Goal: Task Accomplishment & Management: Use online tool/utility

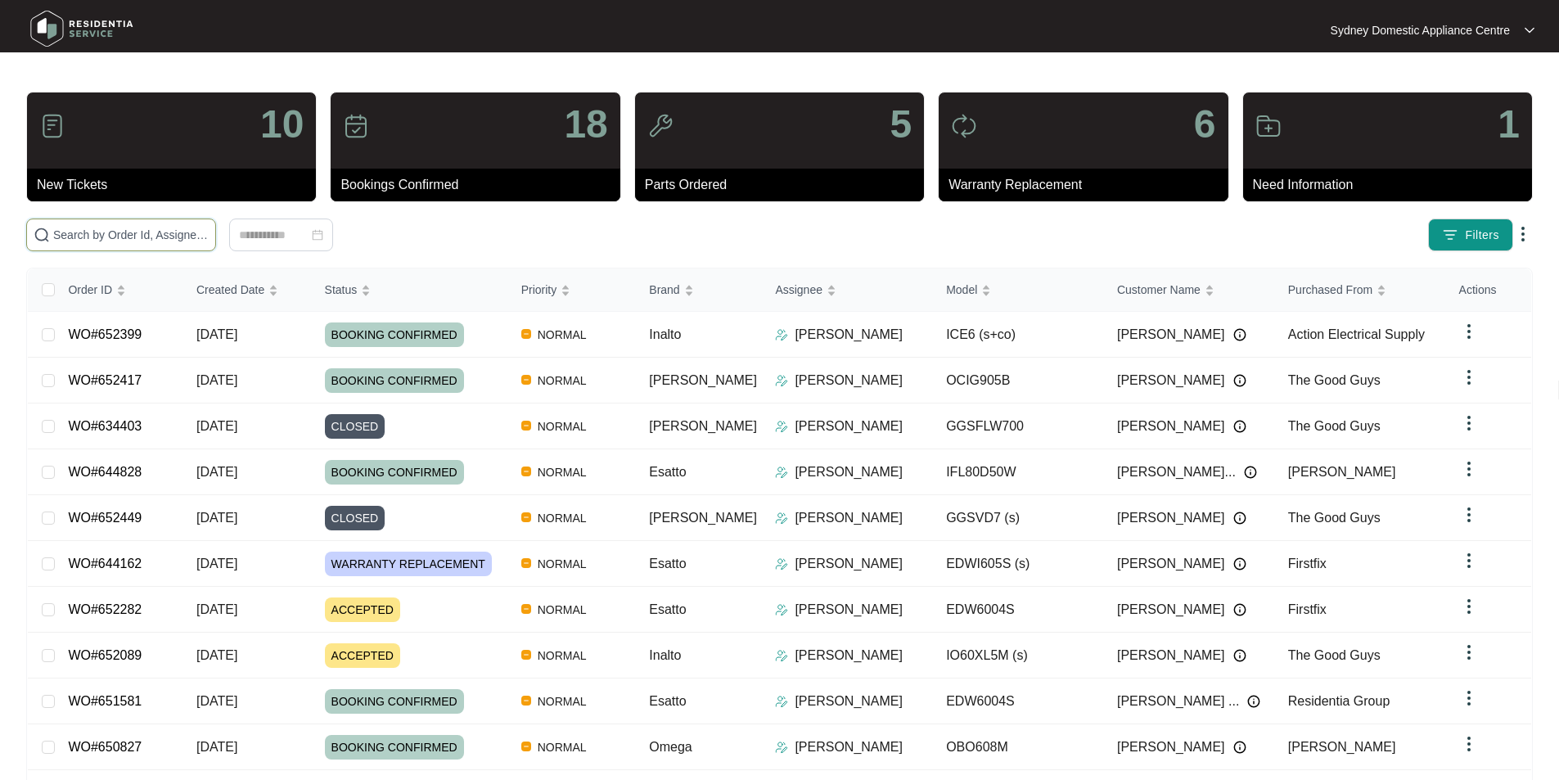
click at [209, 237] on input "text" at bounding box center [130, 235] width 155 height 18
paste input "644828"
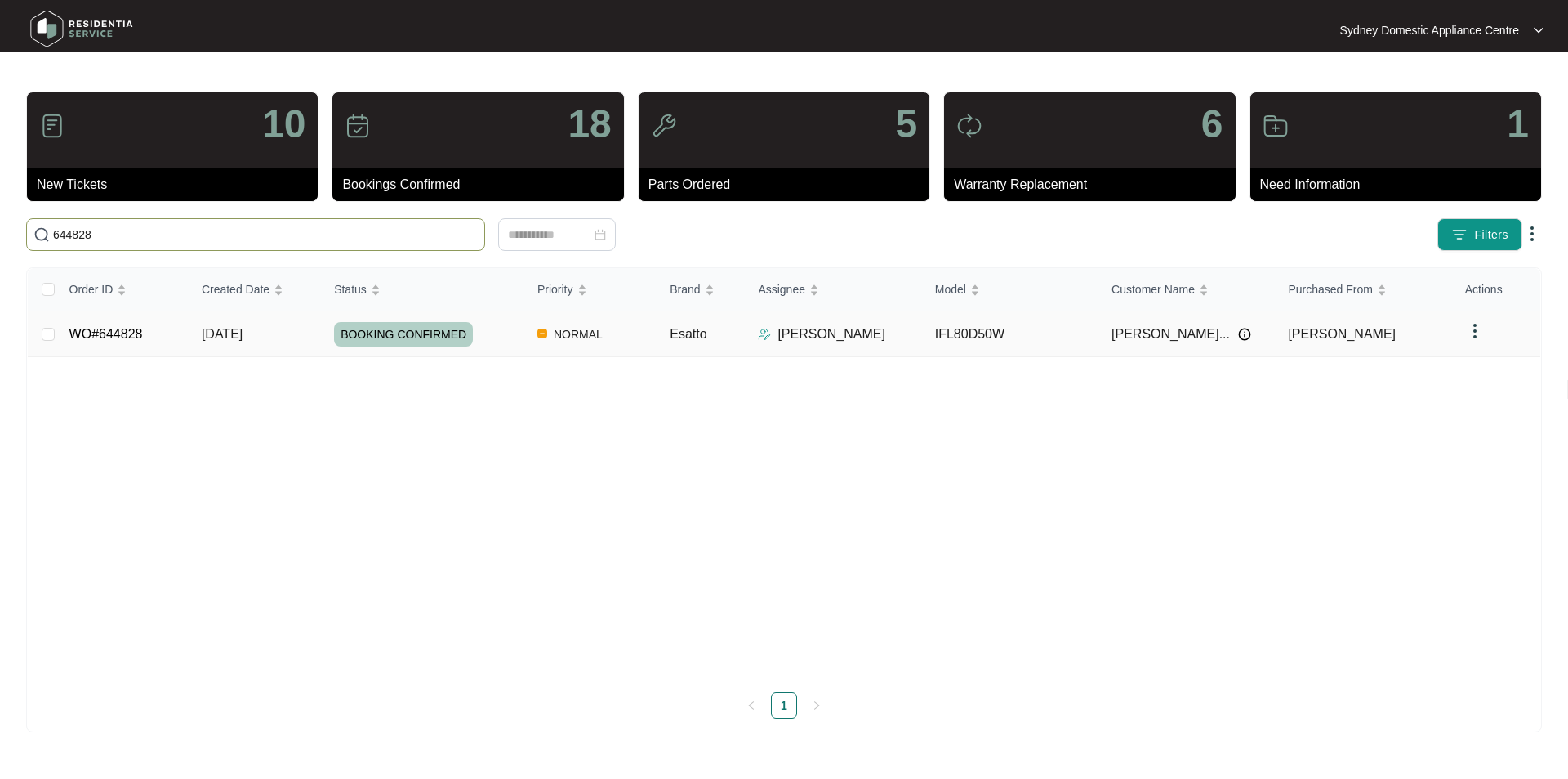
type input "644828"
click at [107, 329] on link "WO#644828" at bounding box center [107, 334] width 74 height 14
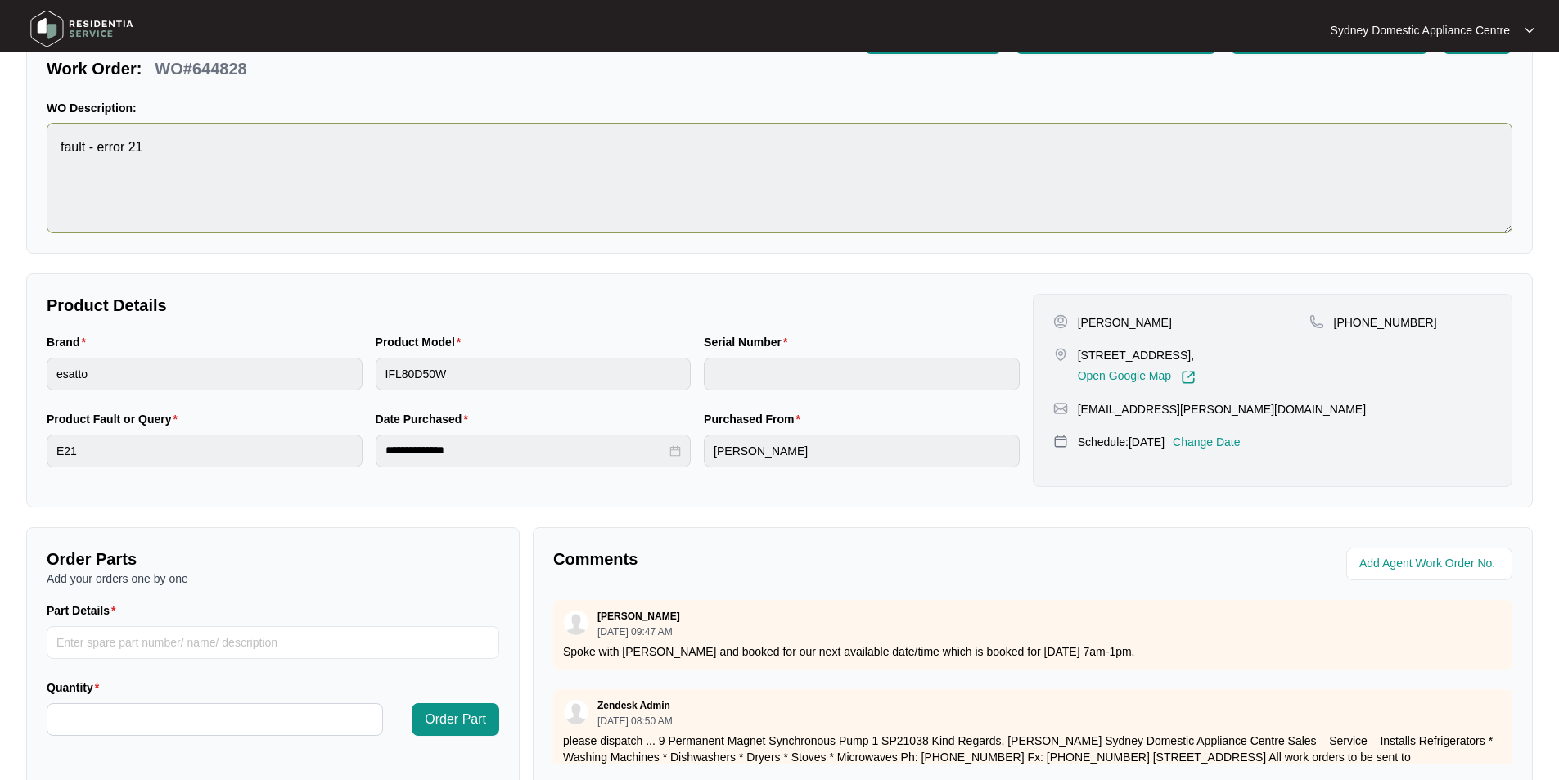
scroll to position [306, 0]
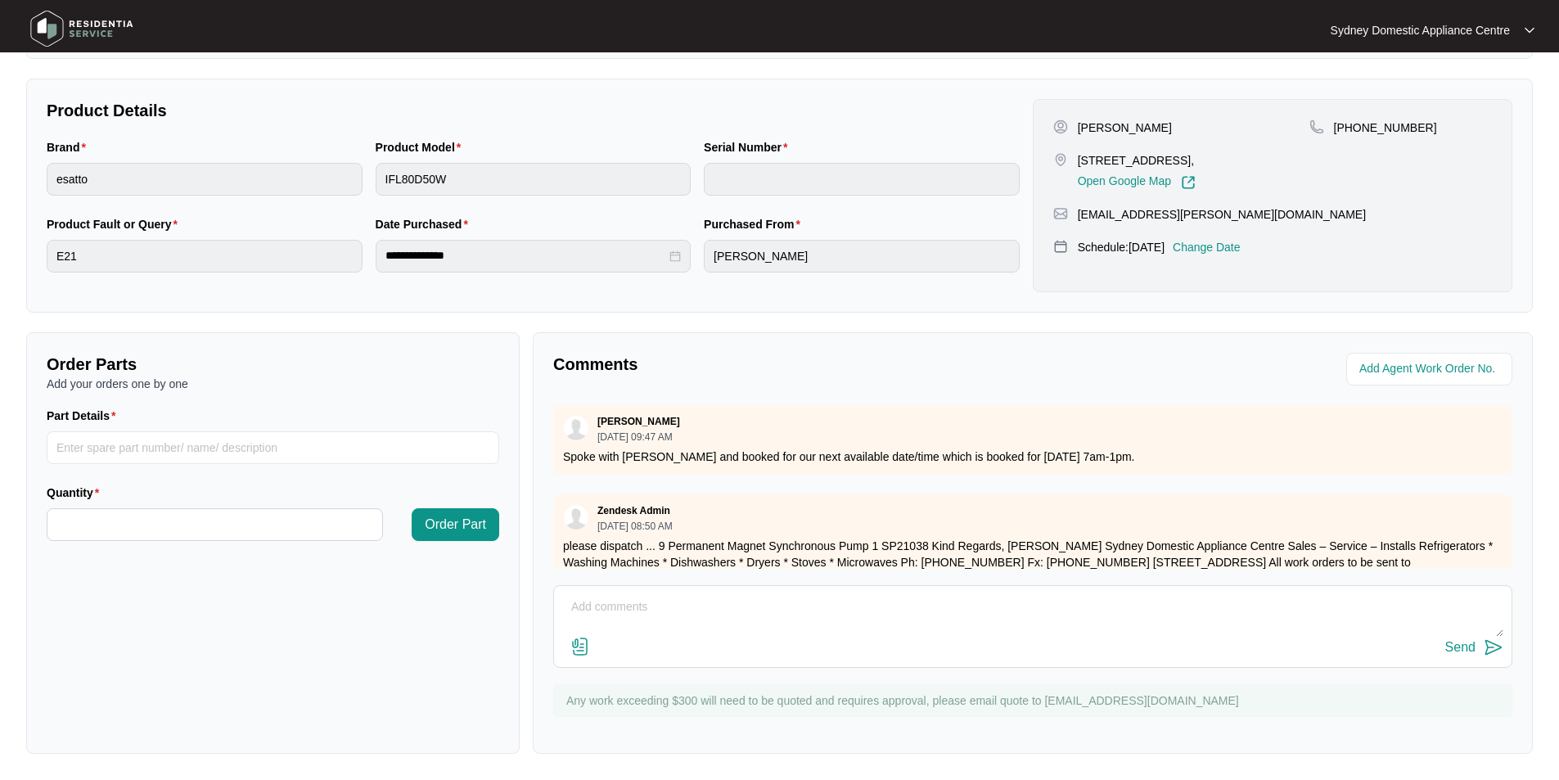
click at [759, 602] on textarea at bounding box center [1032, 615] width 941 height 43
click at [748, 606] on textarea at bounding box center [1032, 615] width 941 height 43
paste textarea "FAULT REPORTED: e21 shows on as powering on. sometimes mid cycle the display go…"
paste textarea "Kind Regards, [PERSON_NAME] [GEOGRAPHIC_DATA] Domestic Appliance Centre Sales –…"
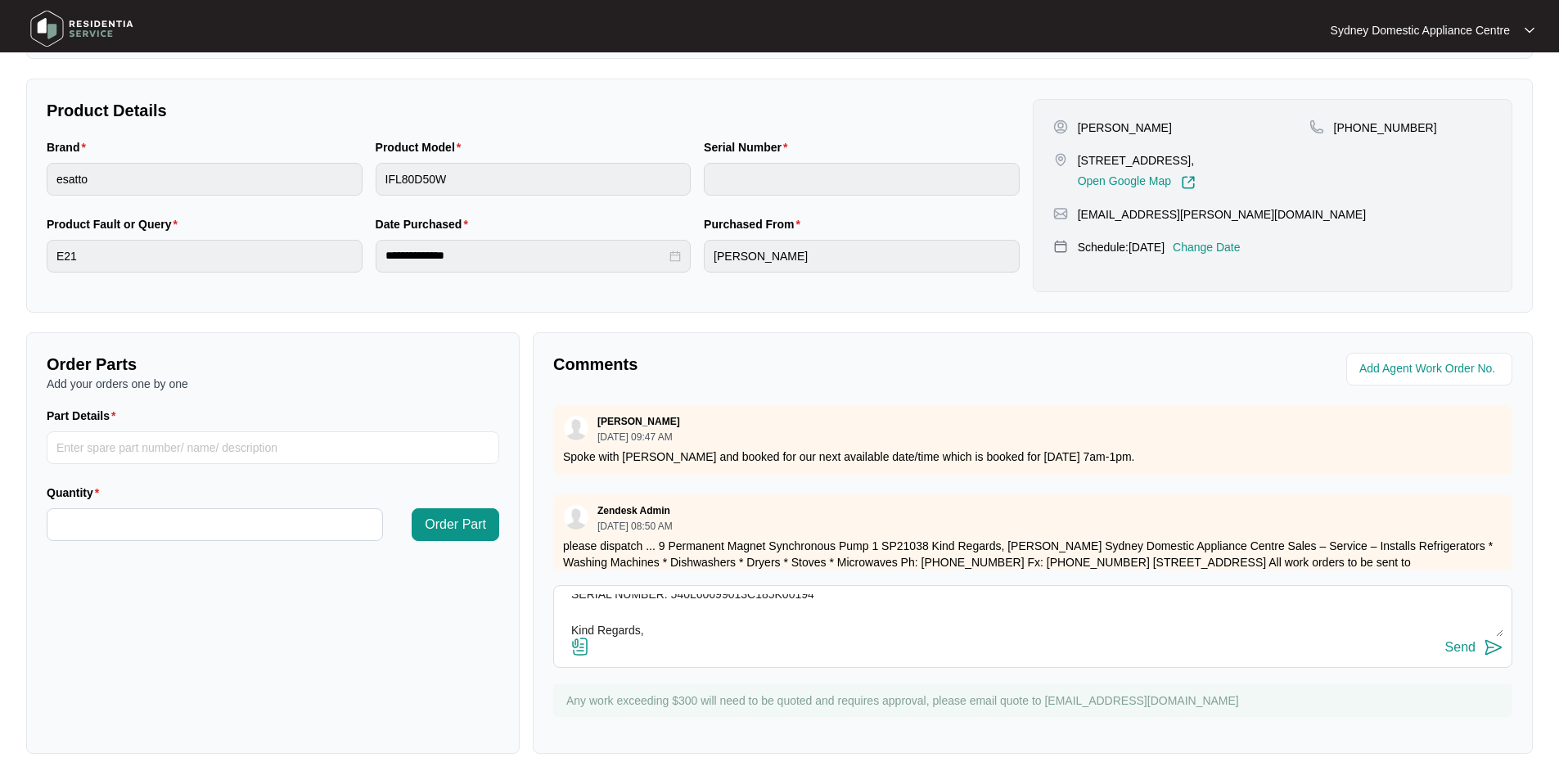
scroll to position [228, 0]
type textarea "FAULT REPORTED: e21 shows on as powering on. sometimes mid cycle the display go…"
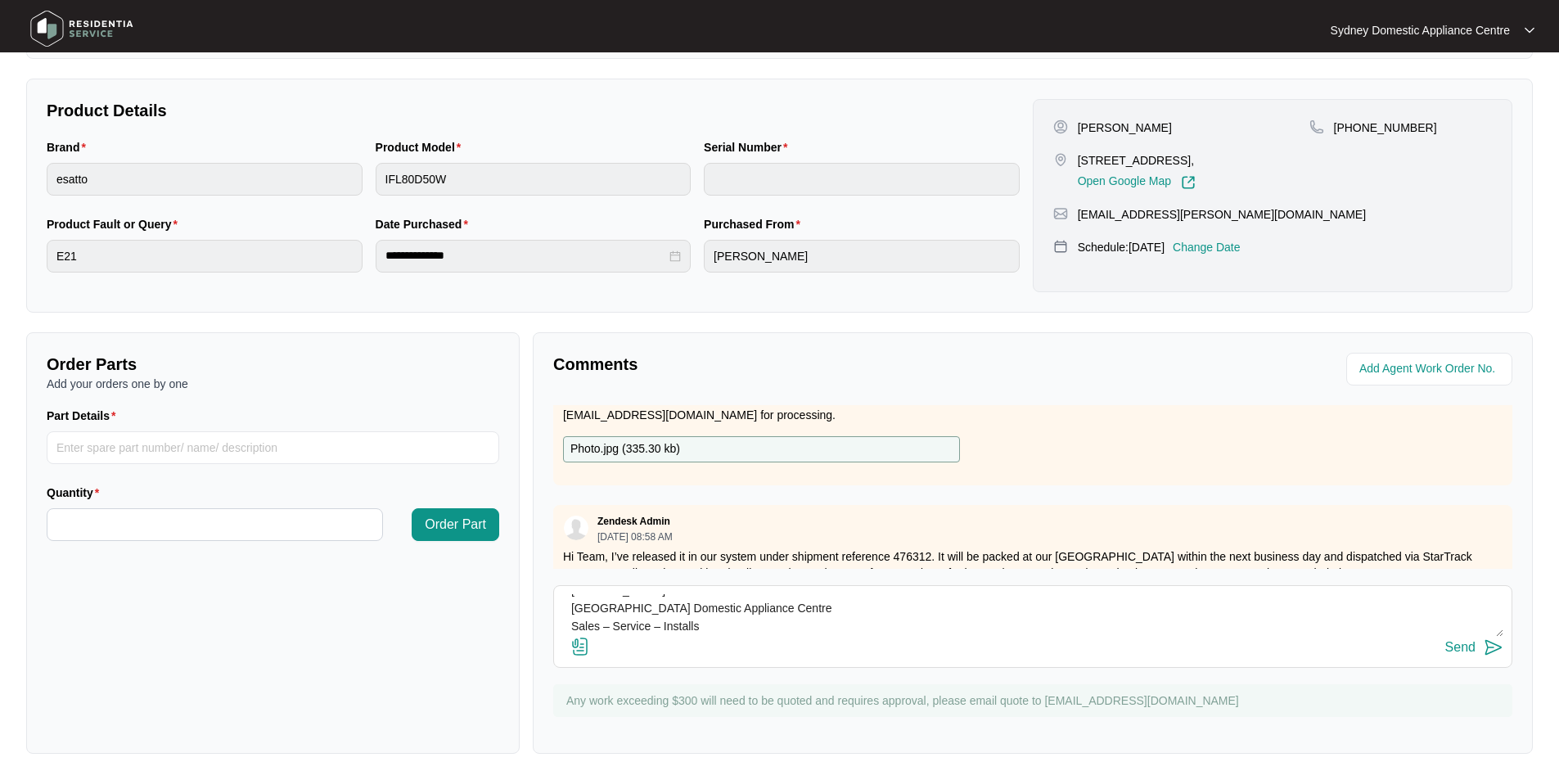
scroll to position [234, 0]
click at [591, 640] on div "Send" at bounding box center [1032, 648] width 941 height 22
click at [574, 640] on img at bounding box center [580, 647] width 20 height 20
click at [0, 0] on input "file" at bounding box center [0, 0] width 0 height 0
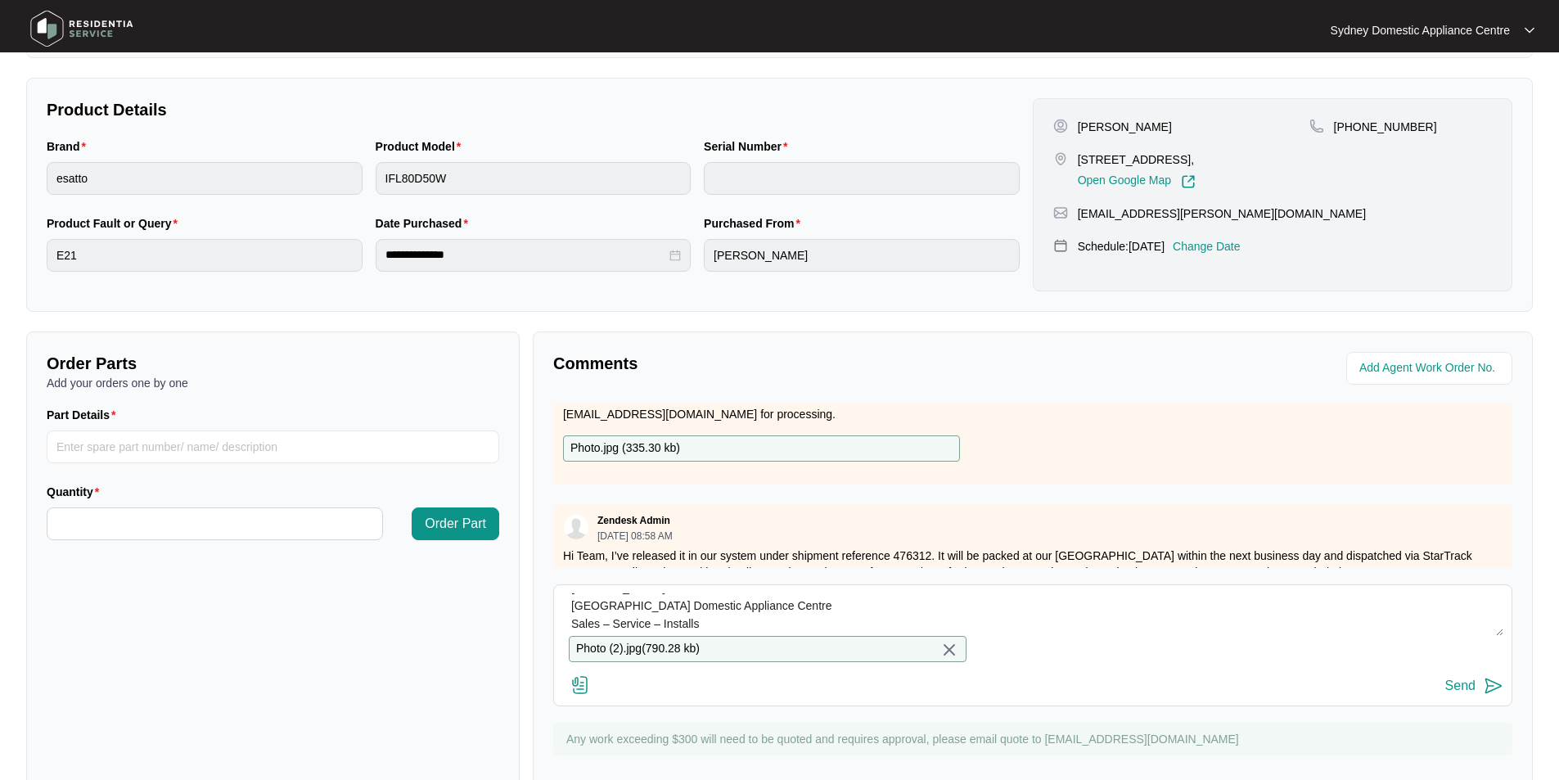
scroll to position [358, 0]
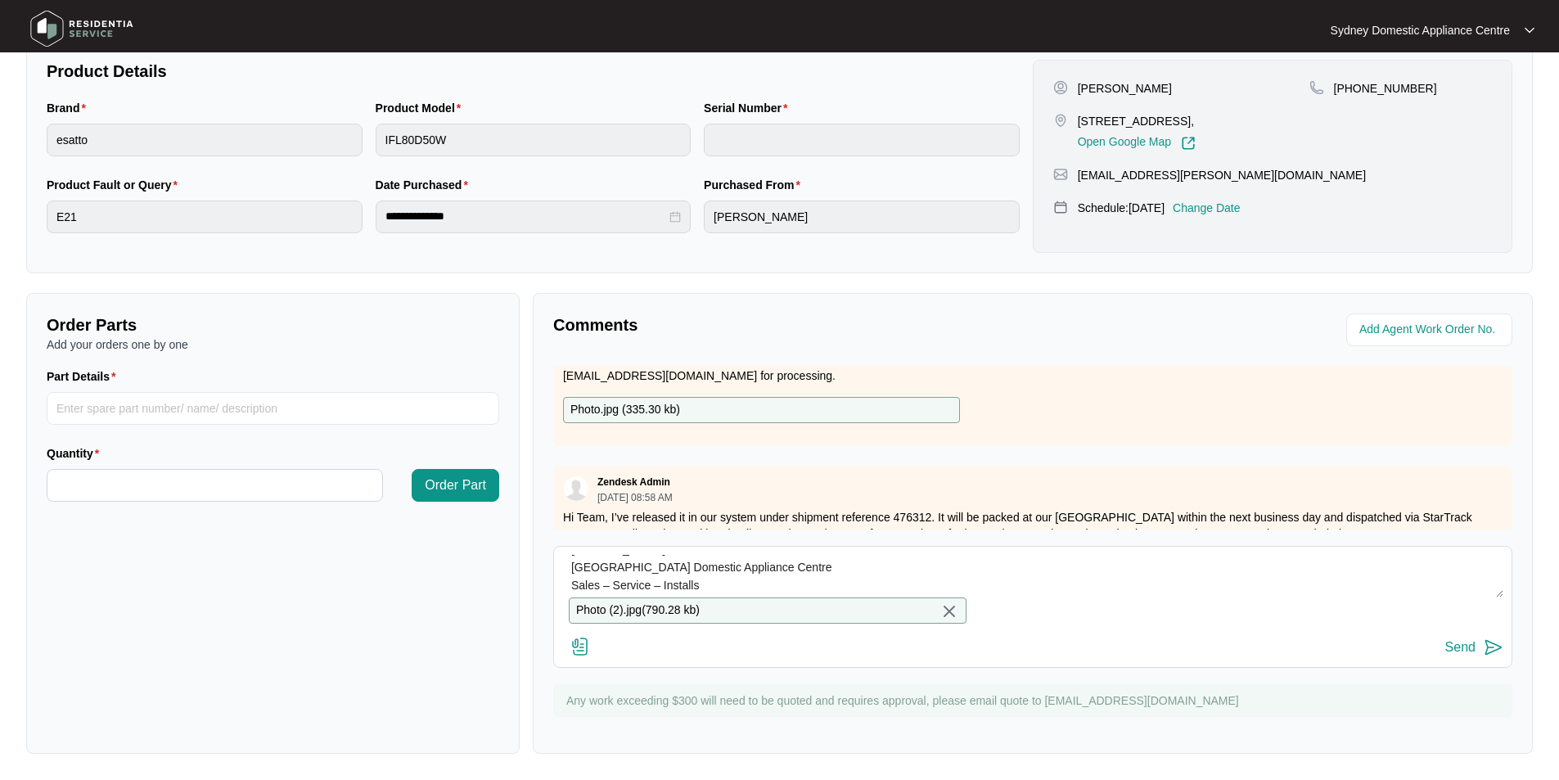
click at [1449, 647] on div "Send" at bounding box center [1460, 647] width 30 height 15
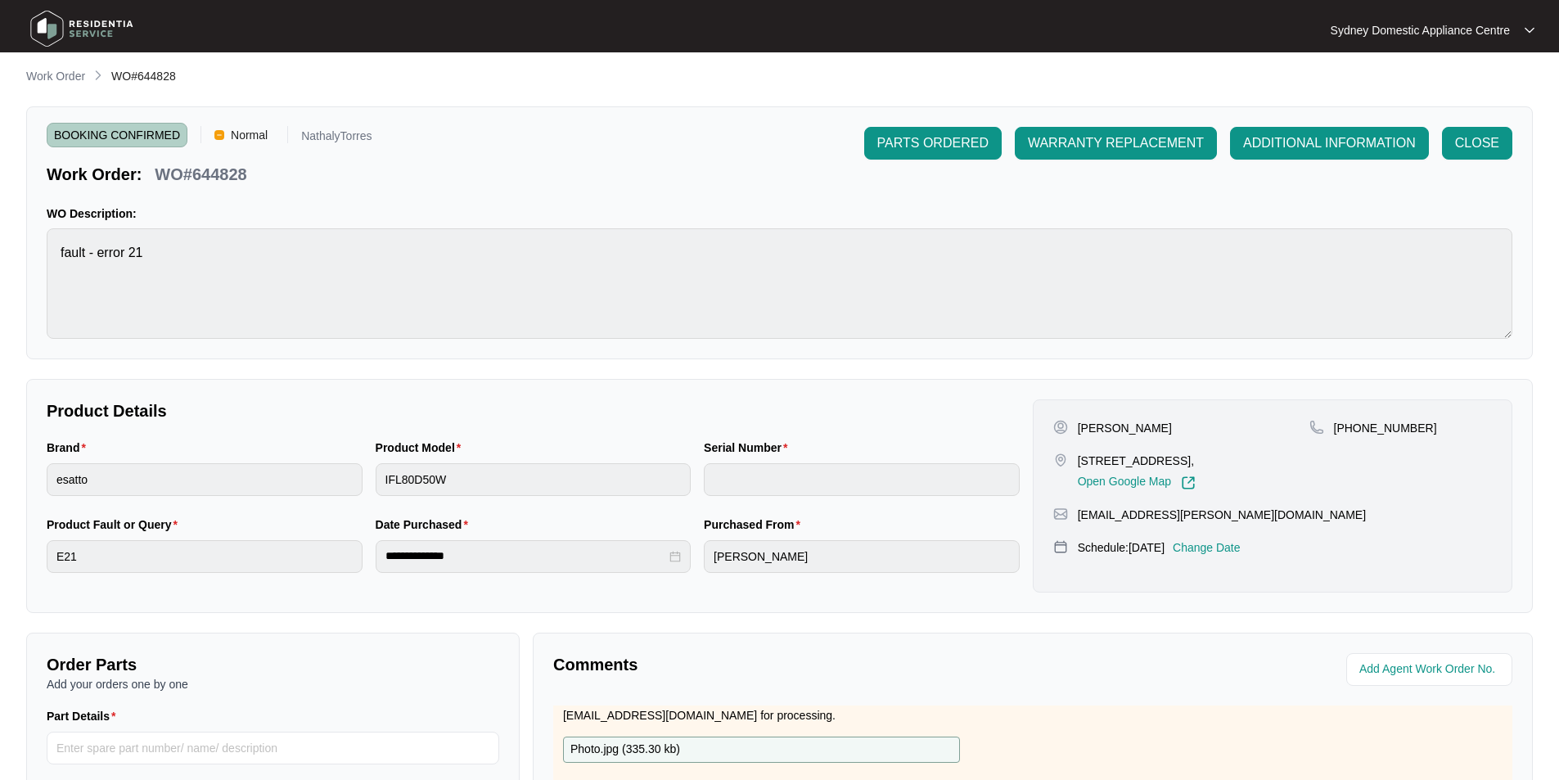
scroll to position [0, 0]
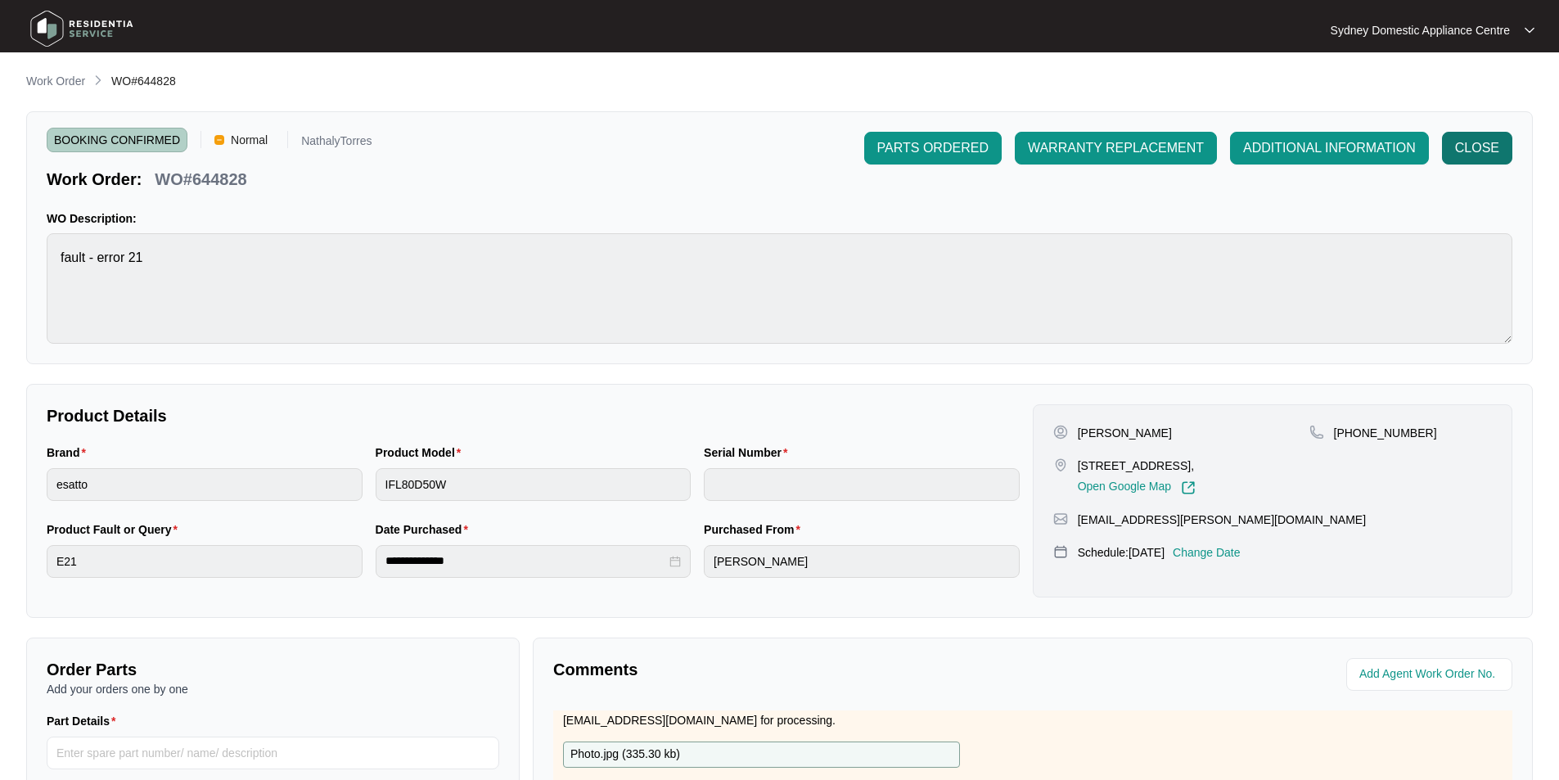
click at [1485, 159] on button "CLOSE" at bounding box center [1477, 148] width 70 height 33
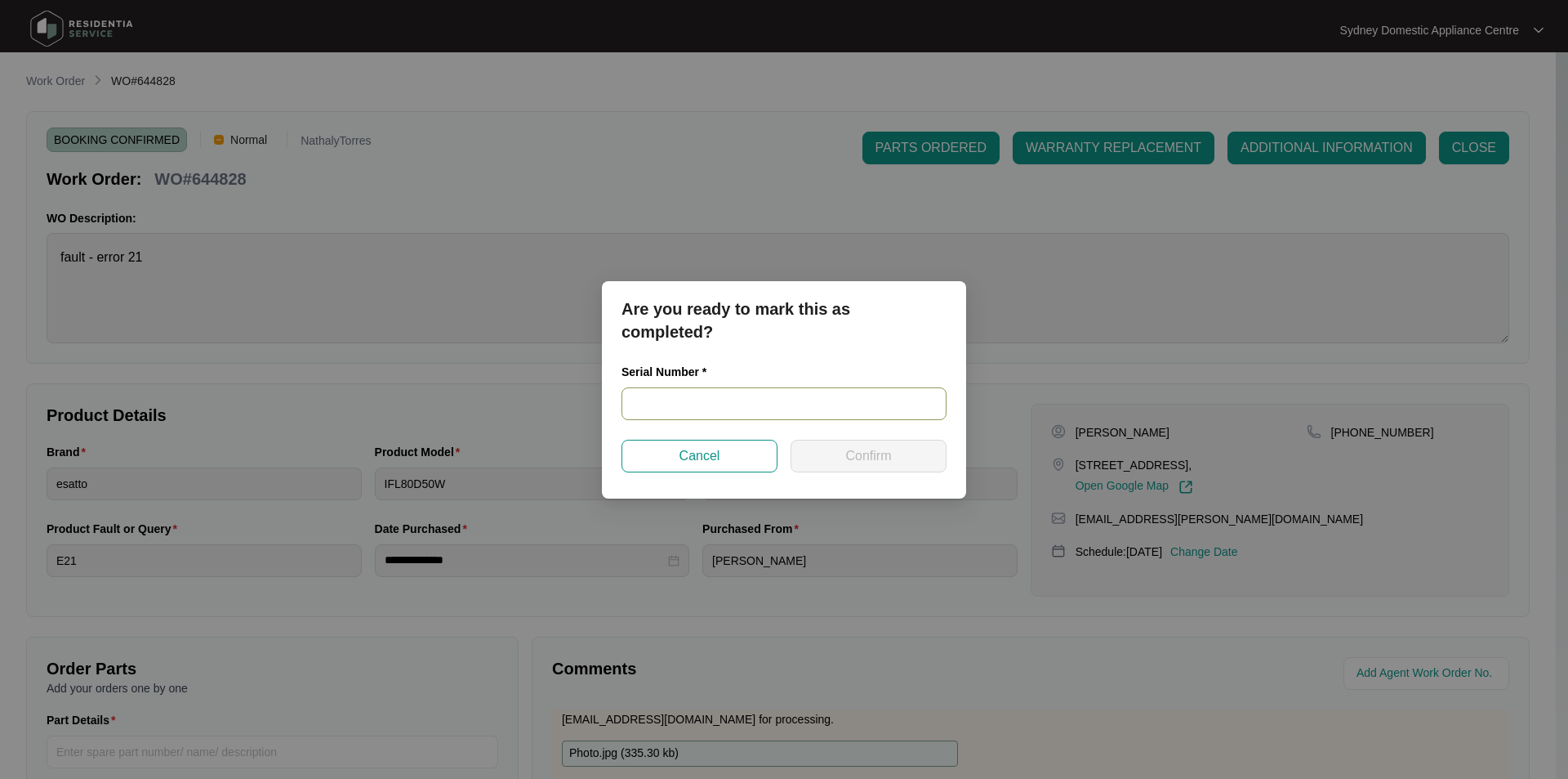
click at [782, 414] on input "text" at bounding box center [784, 403] width 325 height 33
paste input "540L60699013C185K00194"
type input "540L60699013C185K00194"
click at [807, 455] on button "Confirm" at bounding box center [868, 455] width 156 height 33
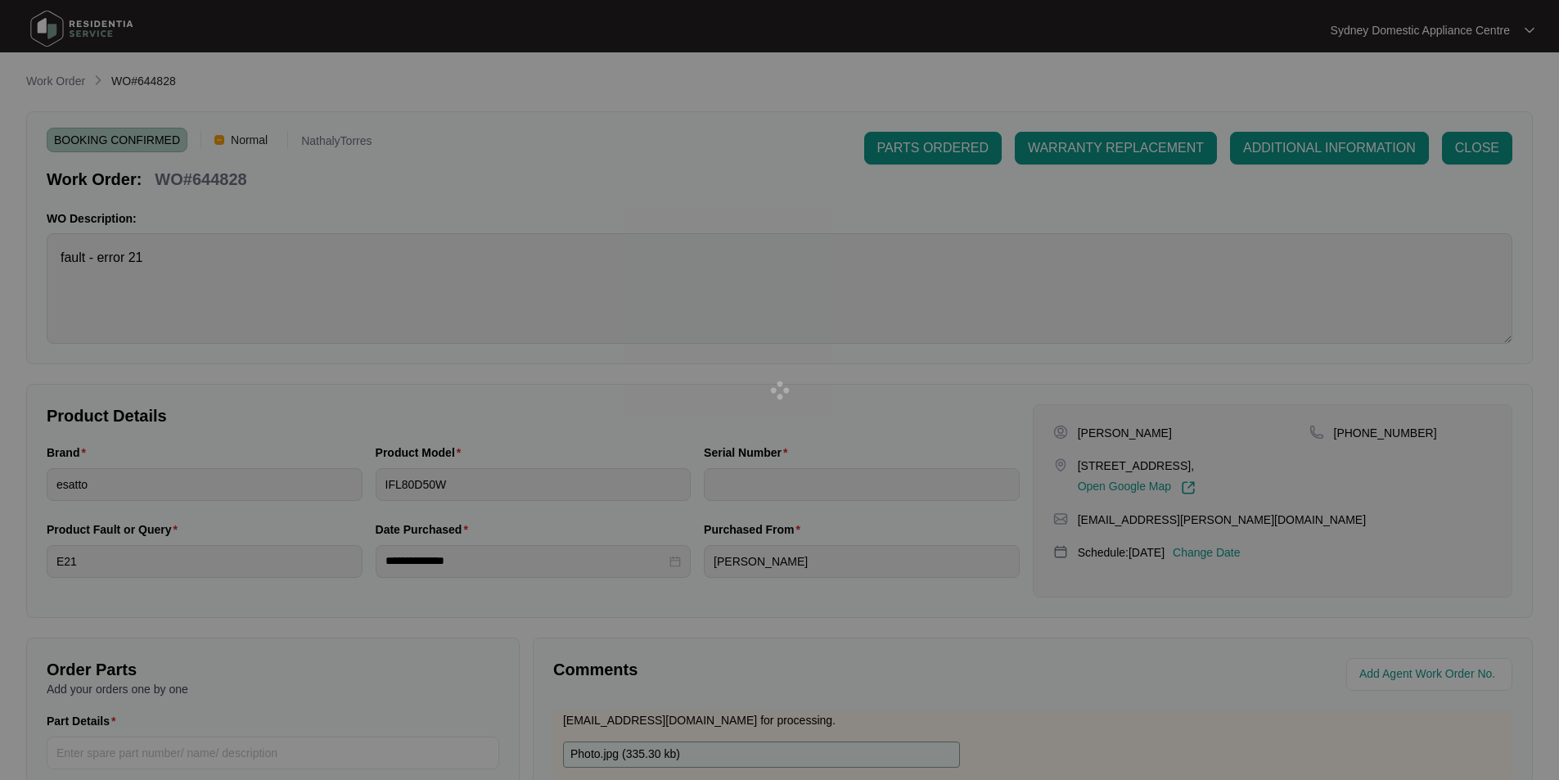
type input "540L60699013C185K00194"
